Goal: Task Accomplishment & Management: Use online tool/utility

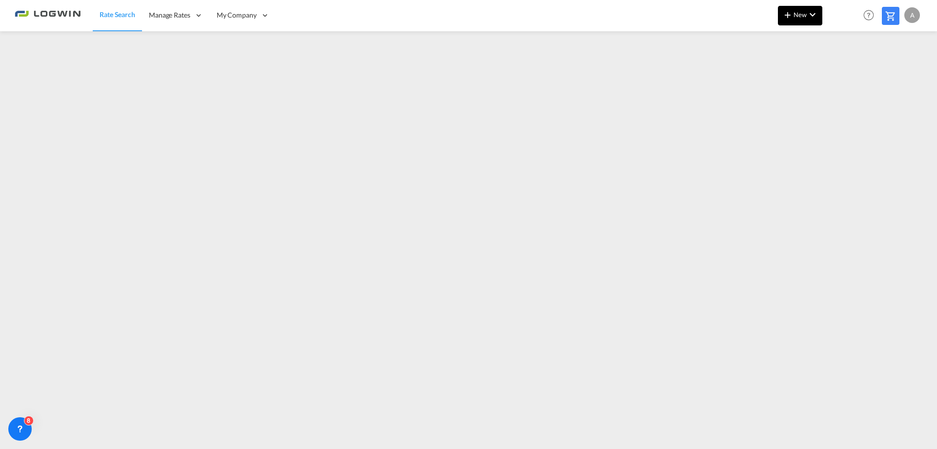
click at [795, 14] on span "New" at bounding box center [800, 15] width 37 height 8
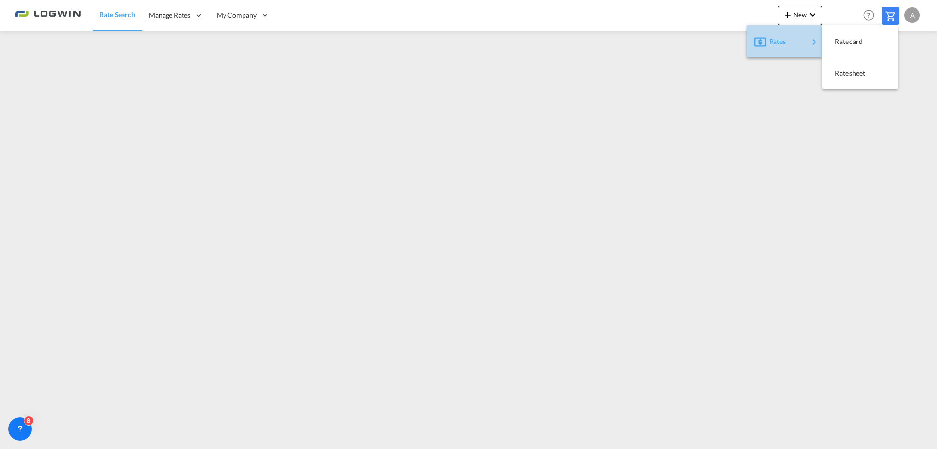
click at [792, 37] on div "Rates" at bounding box center [788, 41] width 39 height 24
click at [846, 74] on span "Ratesheet" at bounding box center [840, 73] width 11 height 20
